Goal: Ask a question: Seek information or help from site administrators or community

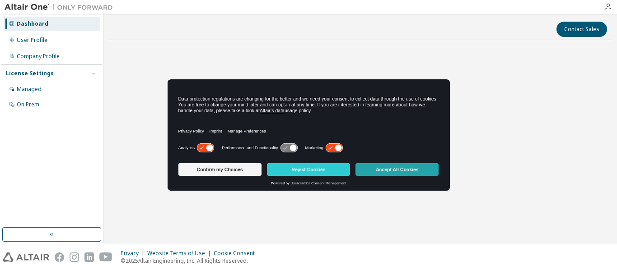
click at [386, 172] on button "Accept All Cookies" at bounding box center [396, 169] width 83 height 13
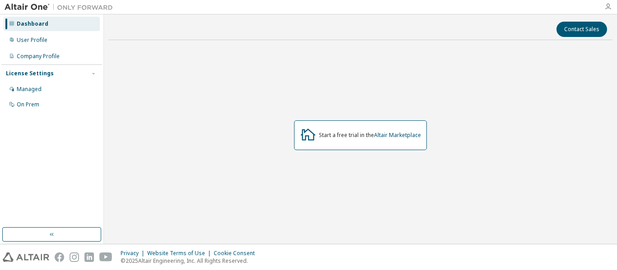
click at [604, 8] on icon "button" at bounding box center [607, 6] width 7 height 7
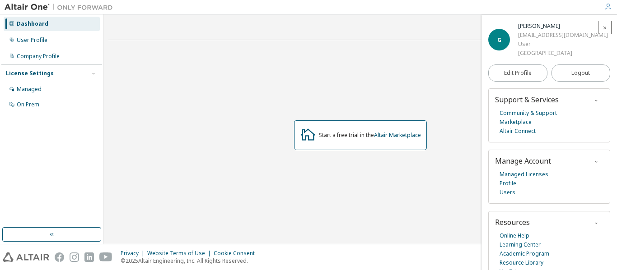
click at [600, 28] on span "button" at bounding box center [604, 27] width 9 height 14
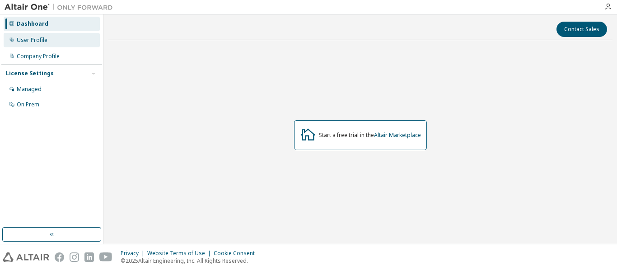
click at [72, 40] on div "User Profile" at bounding box center [52, 40] width 96 height 14
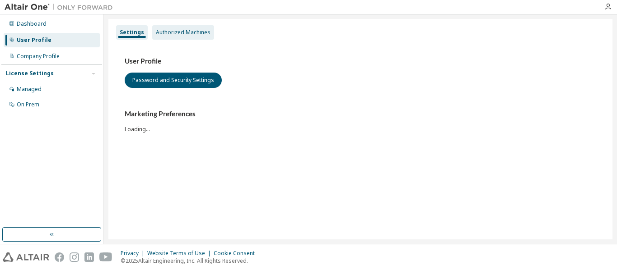
click at [184, 35] on div "Authorized Machines" at bounding box center [183, 32] width 55 height 7
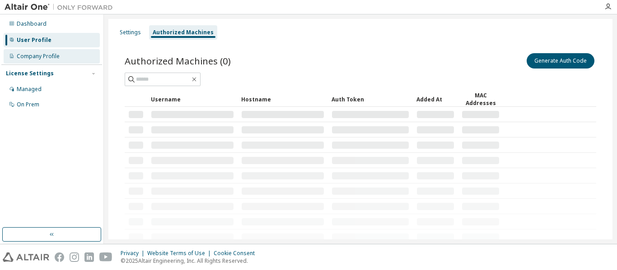
click at [59, 53] on div "Company Profile" at bounding box center [52, 56] width 96 height 14
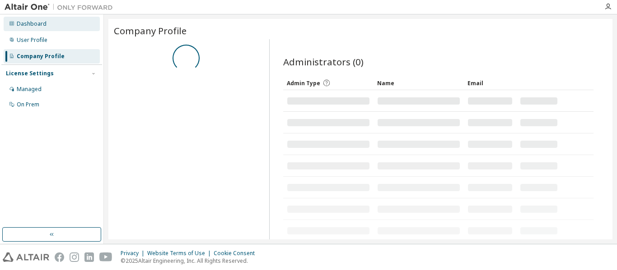
click at [46, 27] on div "Dashboard" at bounding box center [52, 24] width 96 height 14
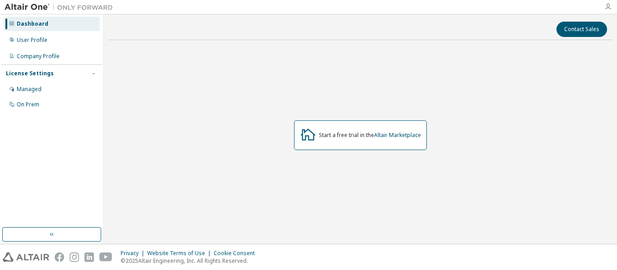
click at [609, 7] on icon "button" at bounding box center [607, 6] width 7 height 7
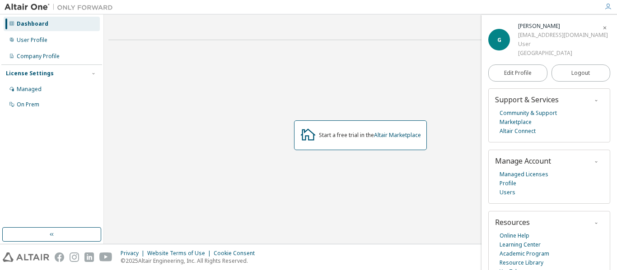
click at [609, 7] on icon "button" at bounding box center [607, 6] width 7 height 7
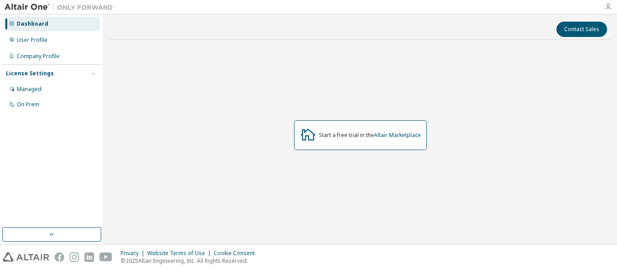
click at [611, 7] on icon "button" at bounding box center [607, 6] width 7 height 7
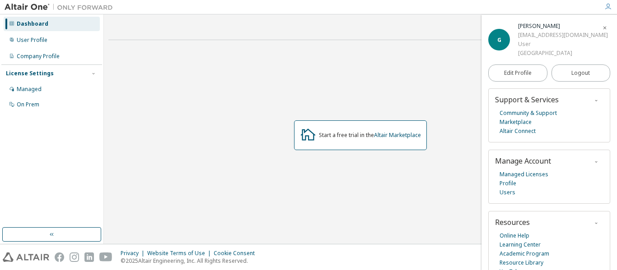
click at [611, 7] on icon "button" at bounding box center [607, 6] width 7 height 7
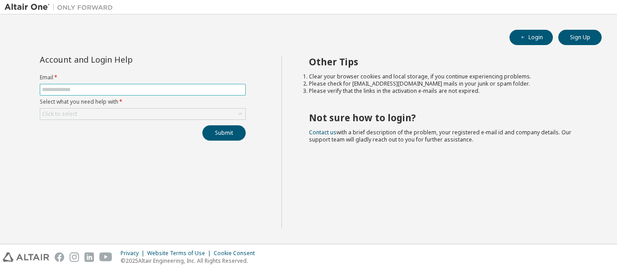
click at [91, 89] on input "text" at bounding box center [142, 89] width 201 height 7
type input "**********"
click at [89, 116] on div "Click to select" at bounding box center [142, 114] width 205 height 11
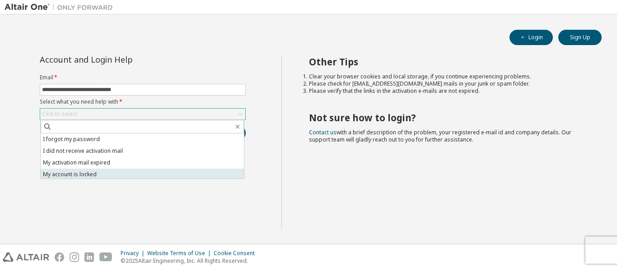
click at [91, 171] on li "My account is locked" at bounding box center [142, 175] width 203 height 12
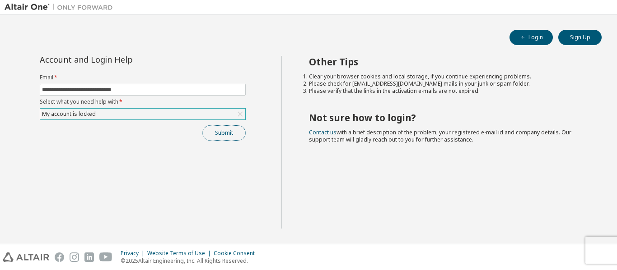
click at [234, 133] on button "Submit" at bounding box center [223, 132] width 43 height 15
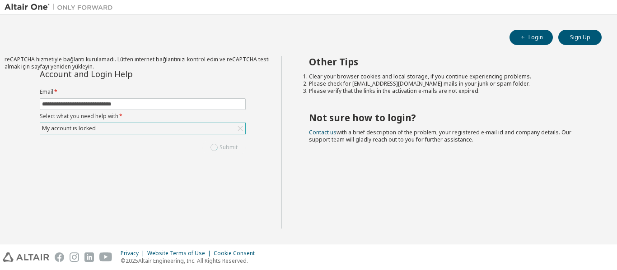
click at [222, 149] on div "Submit" at bounding box center [143, 147] width 206 height 15
click at [162, 32] on div "Login Sign Up" at bounding box center [308, 37] width 586 height 15
click at [244, 61] on div "reCAPTCHA hizmetiyle bağlantı kurulamadı. Lütfen internet bağlantınızı kontrol …" at bounding box center [143, 63] width 277 height 14
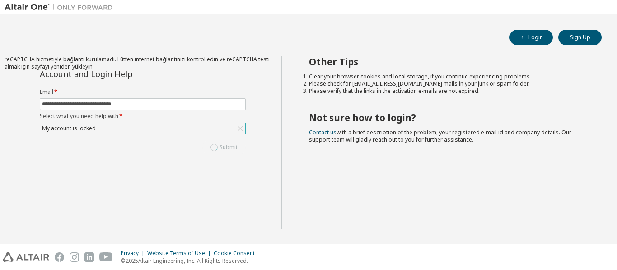
click at [244, 61] on div "reCAPTCHA hizmetiyle bağlantı kurulamadı. Lütfen internet bağlantınızı kontrol …" at bounding box center [143, 63] width 277 height 14
click at [524, 253] on div "Privacy Website Terms of Use Cookie Consent © 2025 Altair Engineering, Inc. All…" at bounding box center [308, 258] width 617 height 26
click at [394, 204] on div "Other Tips Clear your browser cookies and local storage, if you continue experi…" at bounding box center [446, 142] width 331 height 173
click at [320, 25] on div "**********" at bounding box center [308, 129] width 607 height 221
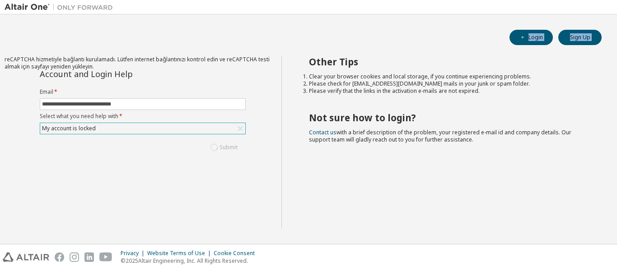
click at [320, 25] on div "**********" at bounding box center [308, 129] width 607 height 221
click at [368, 200] on div "Other Tips Clear your browser cookies and local storage, if you continue experi…" at bounding box center [446, 142] width 331 height 173
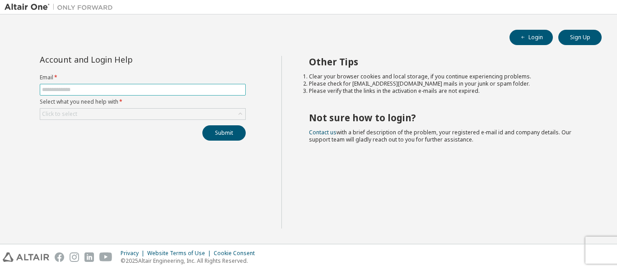
click at [190, 88] on input "text" at bounding box center [142, 89] width 201 height 7
type input "**********"
click at [116, 110] on div "Click to select" at bounding box center [142, 114] width 205 height 11
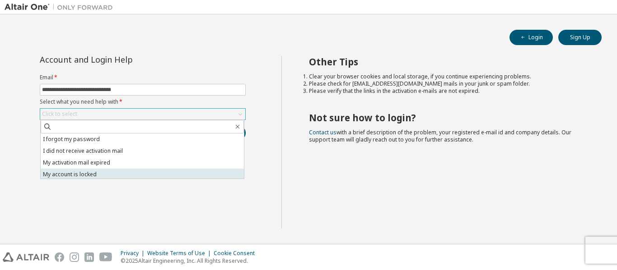
click at [67, 172] on li "My account is locked" at bounding box center [142, 175] width 203 height 12
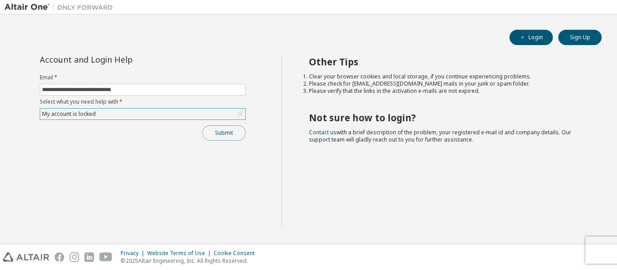
click at [228, 134] on button "Submit" at bounding box center [223, 132] width 43 height 15
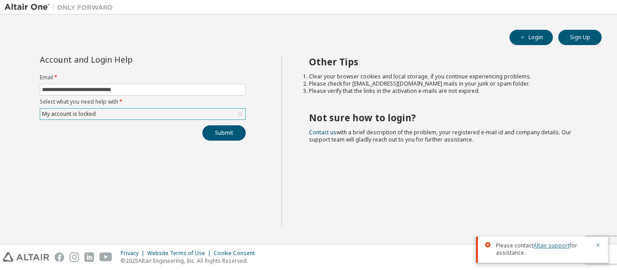
click at [554, 245] on link "Altair support" at bounding box center [551, 246] width 36 height 8
click at [600, 245] on icon "button" at bounding box center [597, 245] width 5 height 5
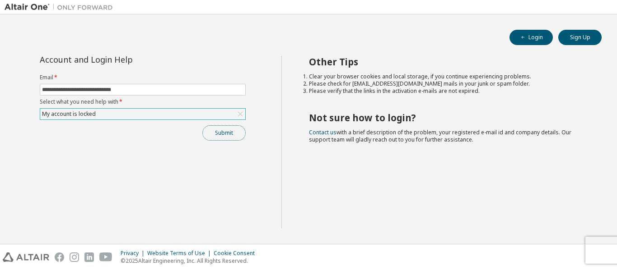
click at [225, 126] on button "Submit" at bounding box center [223, 132] width 43 height 15
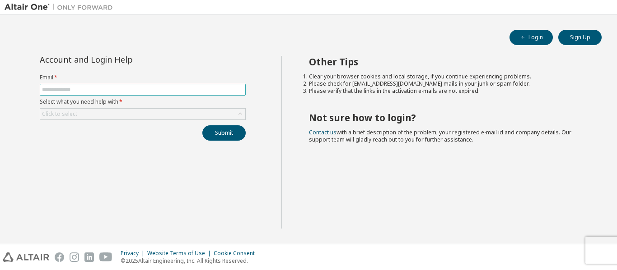
click at [167, 93] on input "text" at bounding box center [142, 89] width 201 height 7
type input "**********"
click at [111, 117] on div "Click to select" at bounding box center [142, 114] width 205 height 11
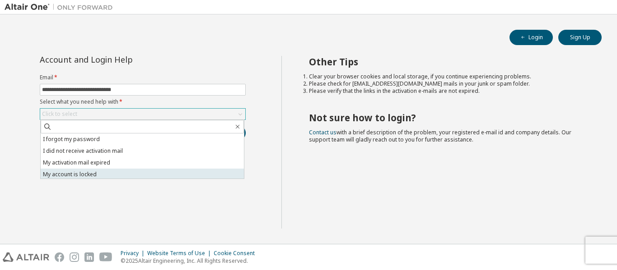
click at [112, 173] on li "My account is locked" at bounding box center [142, 175] width 203 height 12
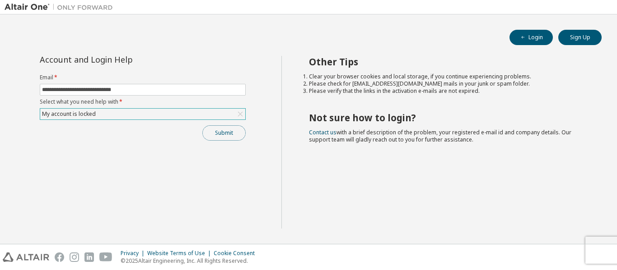
click at [212, 131] on button "Submit" at bounding box center [223, 132] width 43 height 15
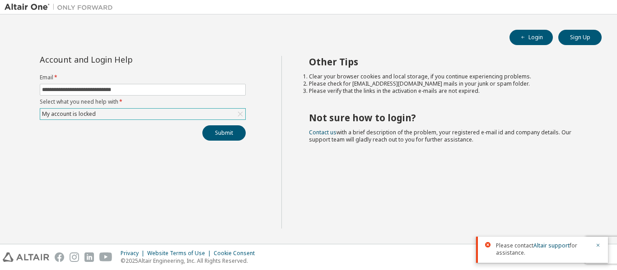
drag, startPoint x: 191, startPoint y: 0, endPoint x: 147, endPoint y: 135, distance: 141.4
click at [147, 135] on div "Submit" at bounding box center [143, 132] width 206 height 15
click at [543, 247] on link "Altair support" at bounding box center [551, 246] width 36 height 8
click at [555, 247] on link "Altair support" at bounding box center [551, 246] width 36 height 8
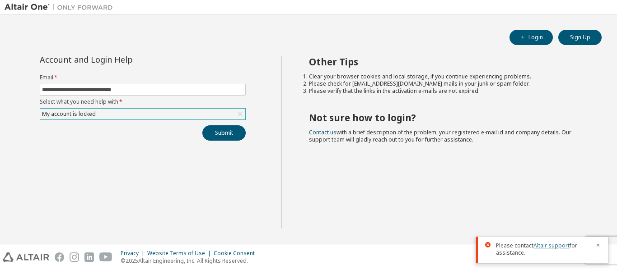
click at [555, 247] on link "Altair support" at bounding box center [551, 246] width 36 height 8
click at [556, 247] on link "Altair support" at bounding box center [551, 246] width 36 height 8
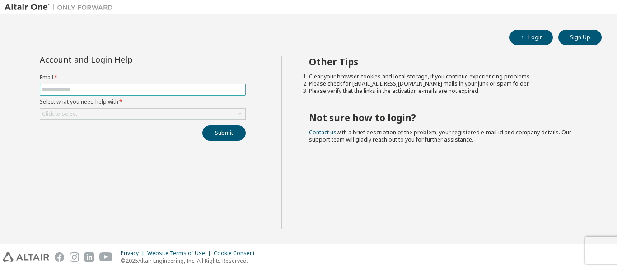
click at [113, 85] on span at bounding box center [143, 90] width 206 height 12
click at [111, 92] on input "text" at bounding box center [142, 89] width 201 height 7
type input "**********"
click at [112, 114] on div "Click to select" at bounding box center [142, 114] width 205 height 11
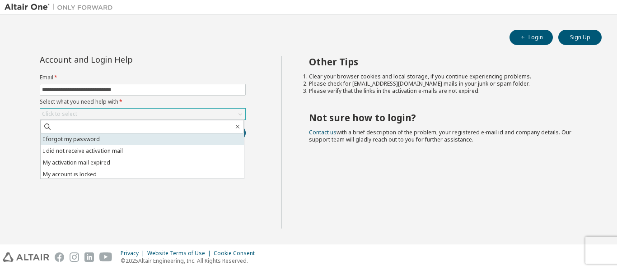
click at [112, 140] on li "I forgot my password" at bounding box center [142, 140] width 203 height 12
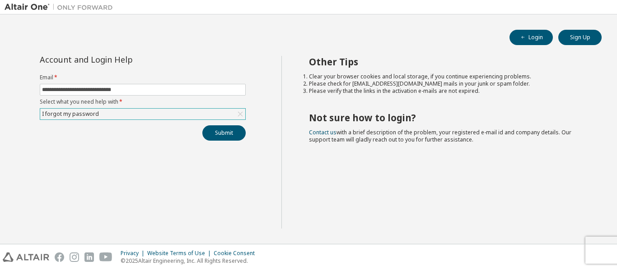
click at [103, 118] on div "I forgot my password" at bounding box center [142, 114] width 205 height 11
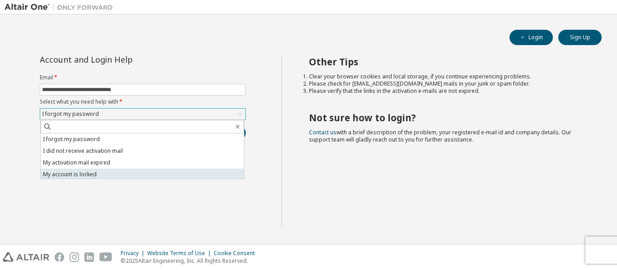
click at [93, 176] on li "My account is locked" at bounding box center [142, 175] width 203 height 12
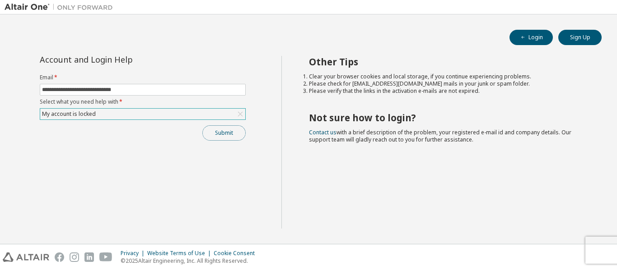
click at [216, 140] on button "Submit" at bounding box center [223, 132] width 43 height 15
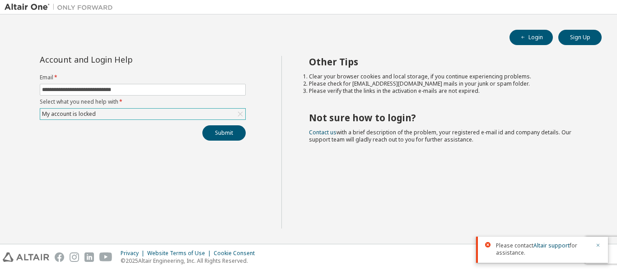
click at [598, 246] on icon "button" at bounding box center [597, 245] width 5 height 5
